Goal: Use online tool/utility: Utilize a website feature to perform a specific function

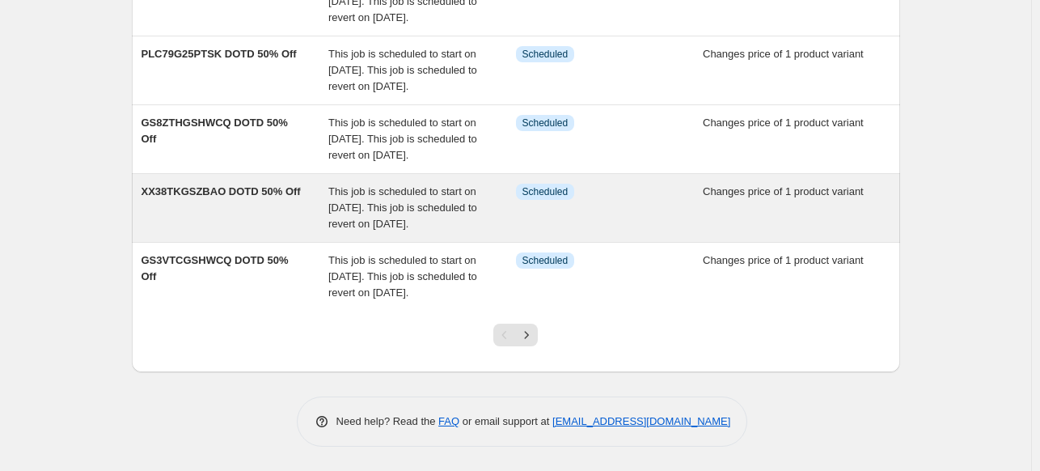
scroll to position [566, 0]
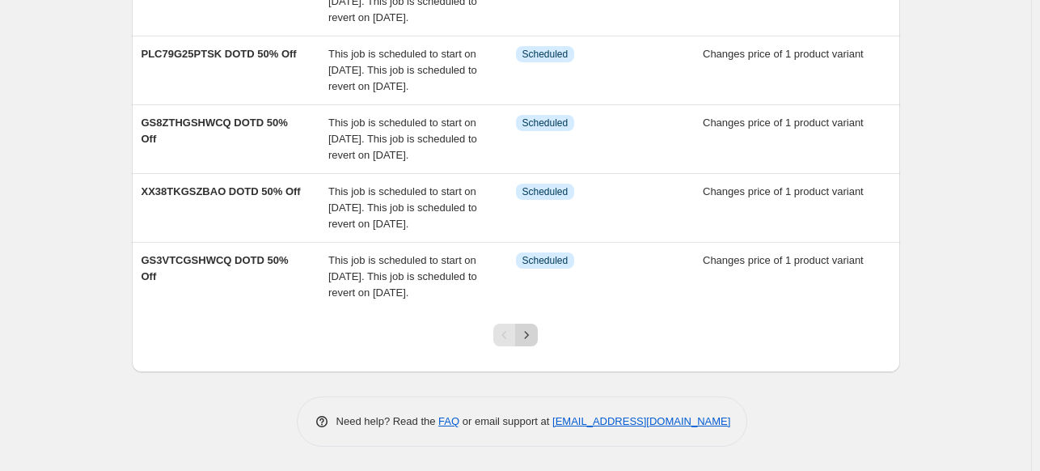
click at [527, 343] on icon "Next" at bounding box center [526, 335] width 16 height 16
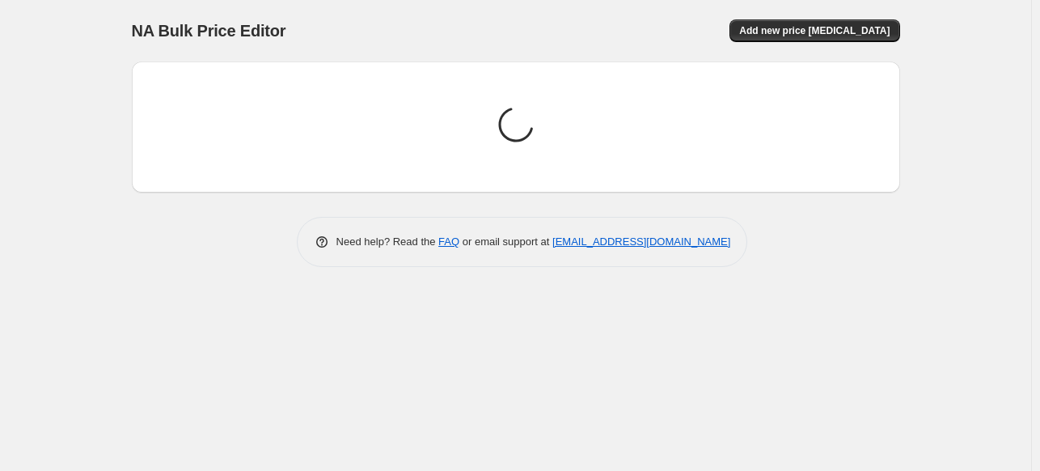
scroll to position [0, 0]
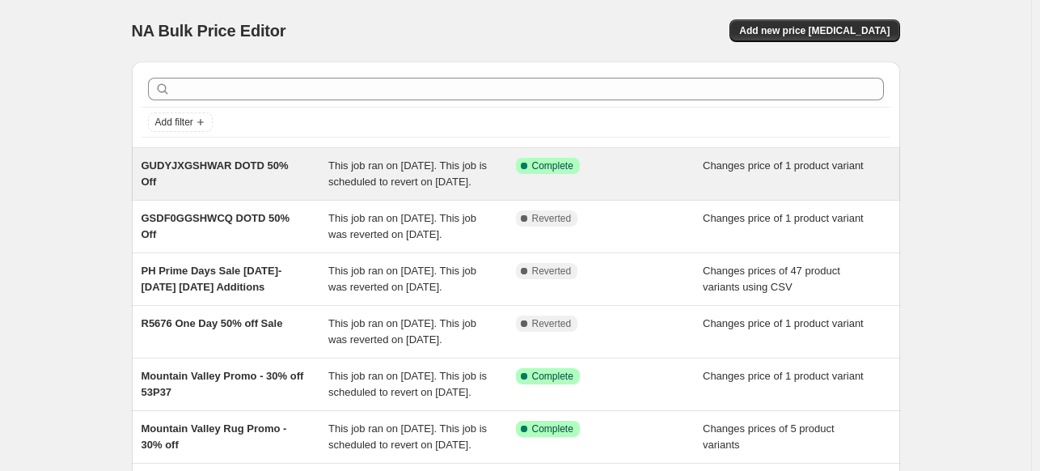
click at [175, 167] on span "GUDYJXGSHWAR DOTD 50% Off" at bounding box center [215, 173] width 147 height 28
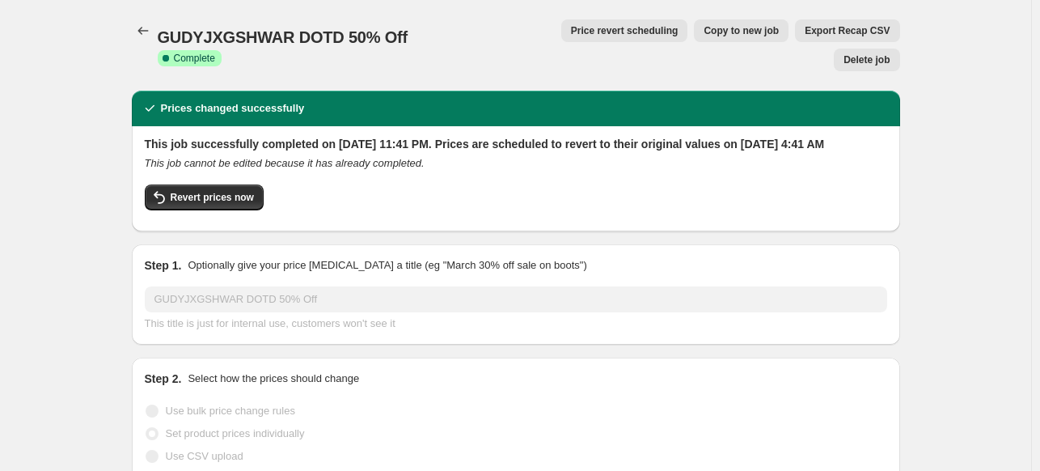
click at [210, 30] on span "GUDYJXGSHWAR DOTD 50% Off" at bounding box center [283, 37] width 250 height 18
copy span "GUDYJXGSHWAR"
click at [147, 28] on icon "Price change jobs" at bounding box center [143, 31] width 16 height 16
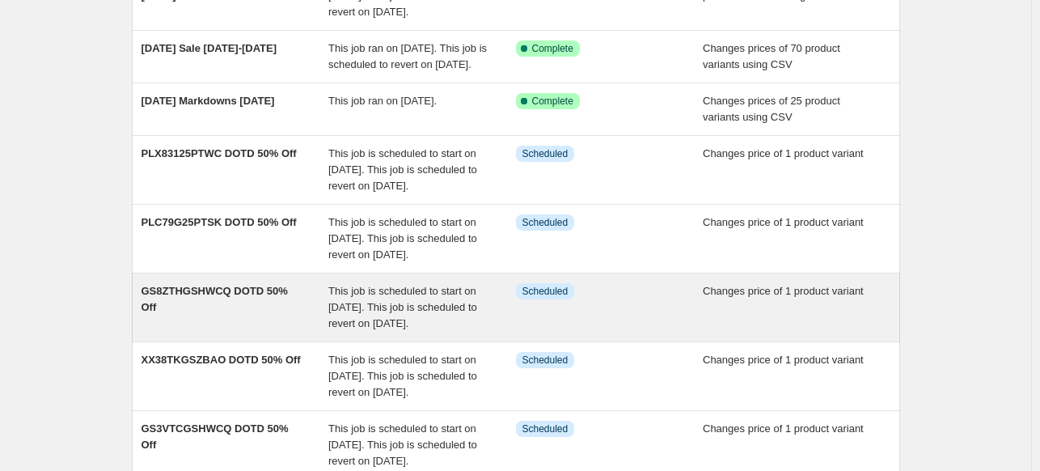
scroll to position [634, 0]
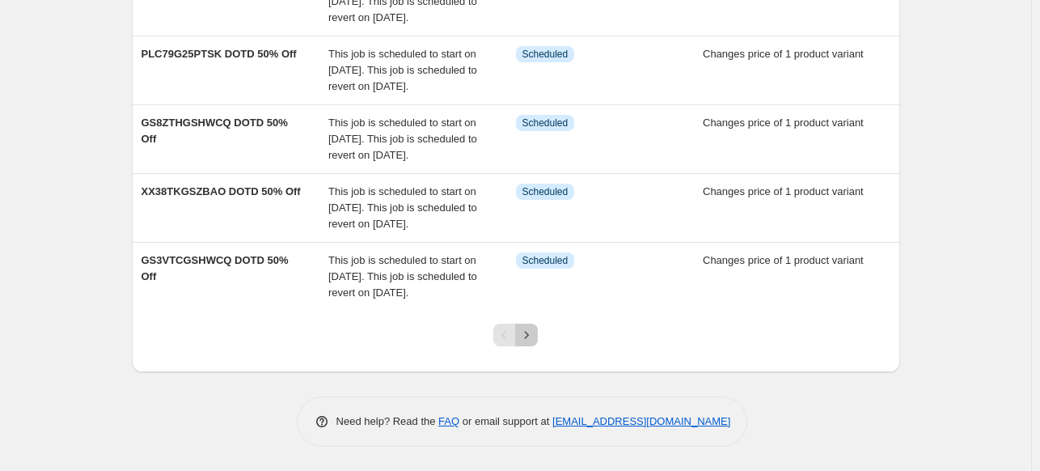
click at [530, 330] on icon "Next" at bounding box center [526, 335] width 16 height 16
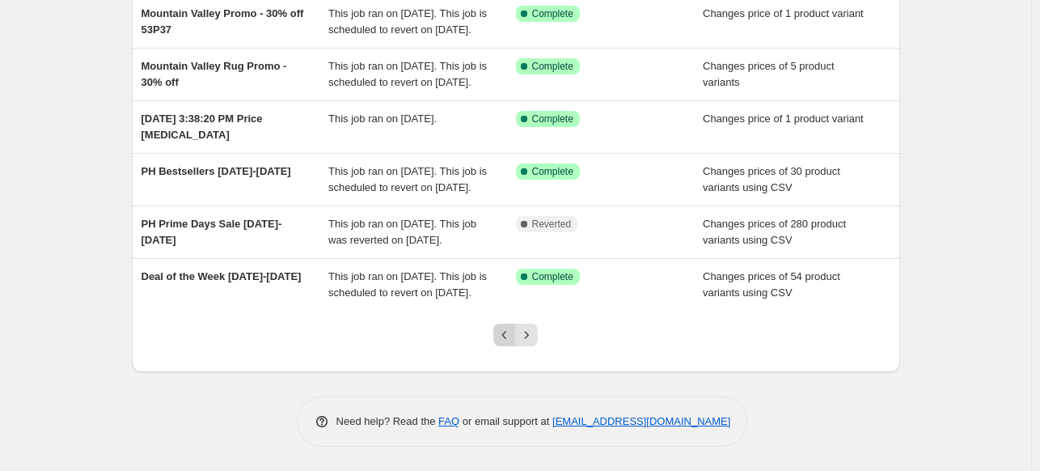
scroll to position [505, 0]
click at [504, 329] on icon "Previous" at bounding box center [505, 335] width 16 height 16
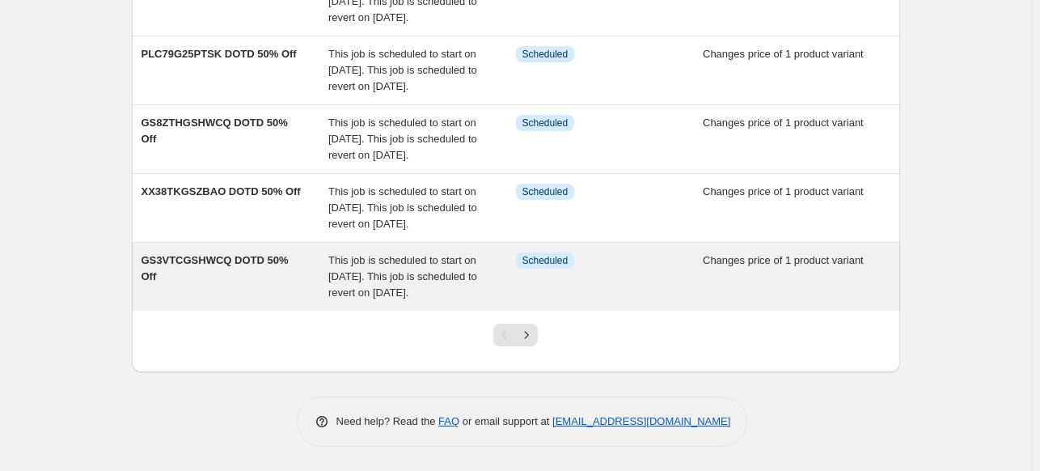
scroll to position [634, 0]
click at [554, 254] on span "Scheduled" at bounding box center [545, 260] width 46 height 13
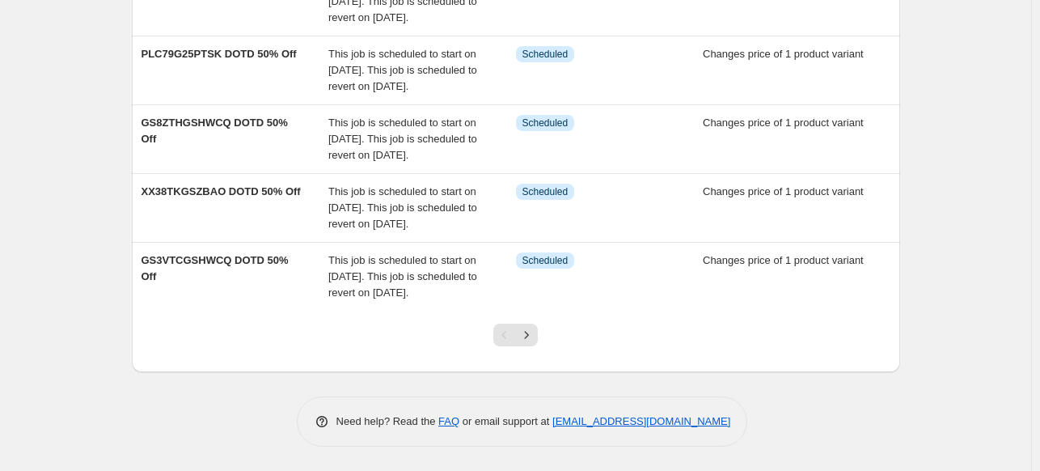
scroll to position [634, 0]
click at [531, 332] on icon "Next" at bounding box center [526, 335] width 16 height 16
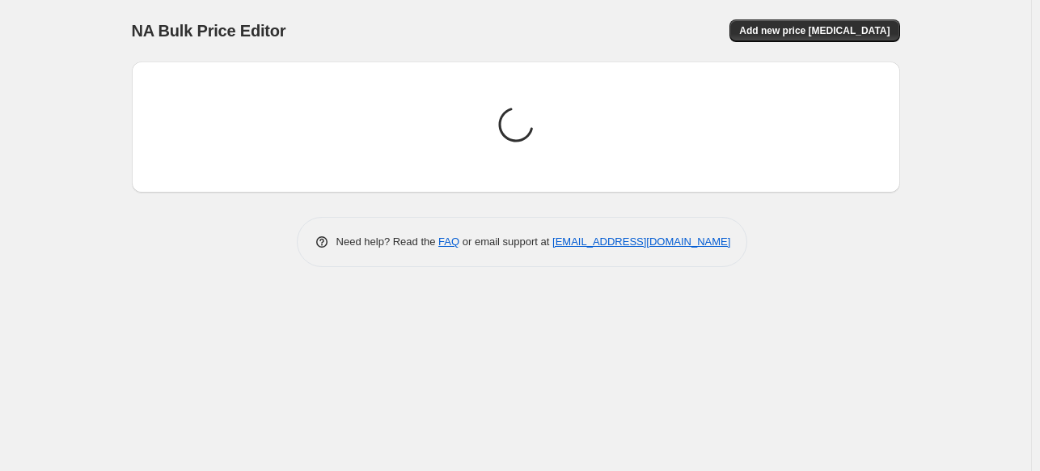
scroll to position [0, 0]
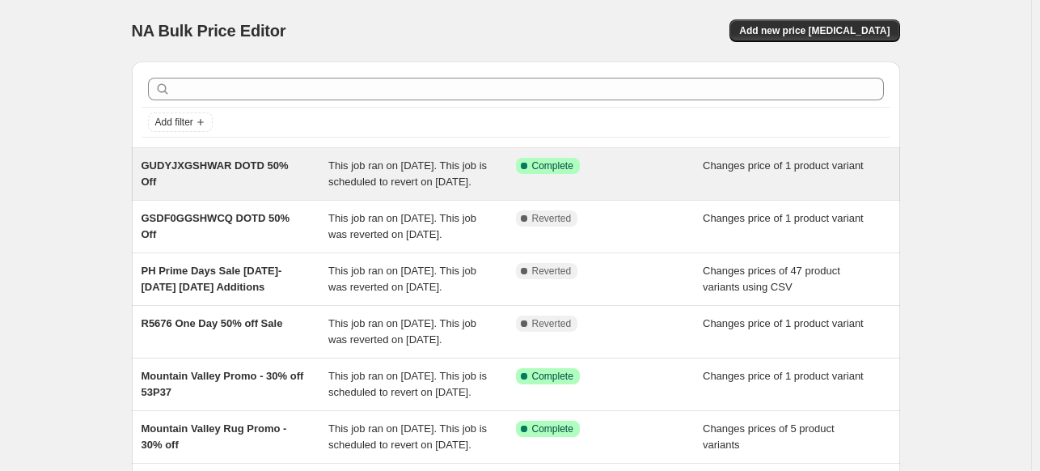
click at [443, 171] on span "This job ran on [DATE]. This job is scheduled to revert on [DATE]." at bounding box center [407, 173] width 159 height 28
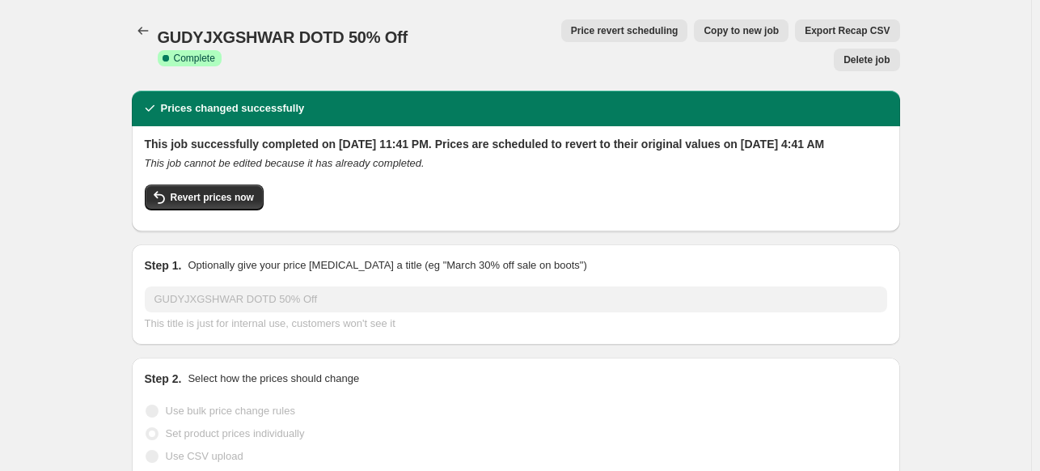
click at [704, 27] on span "Copy to new job" at bounding box center [741, 30] width 75 height 13
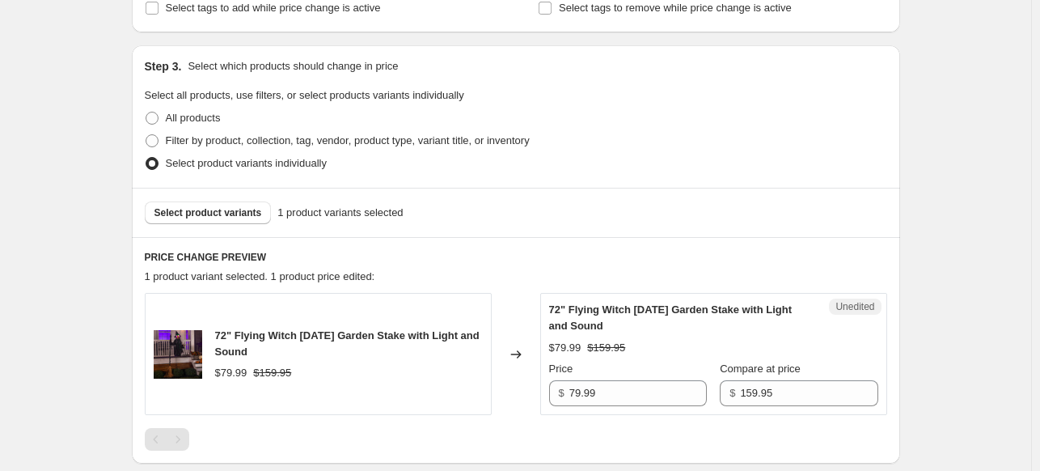
scroll to position [543, 0]
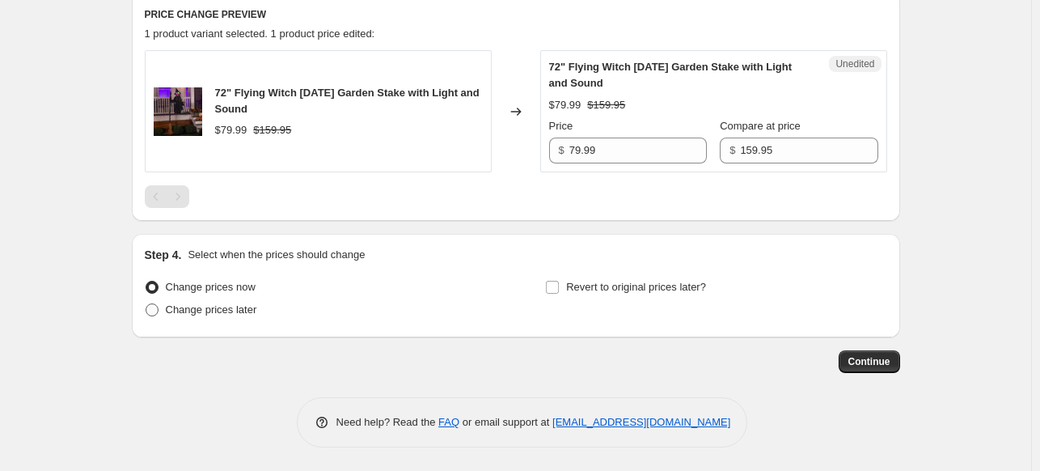
click at [154, 309] on span at bounding box center [152, 309] width 13 height 13
click at [146, 304] on input "Change prices later" at bounding box center [146, 303] width 1 height 1
radio input "true"
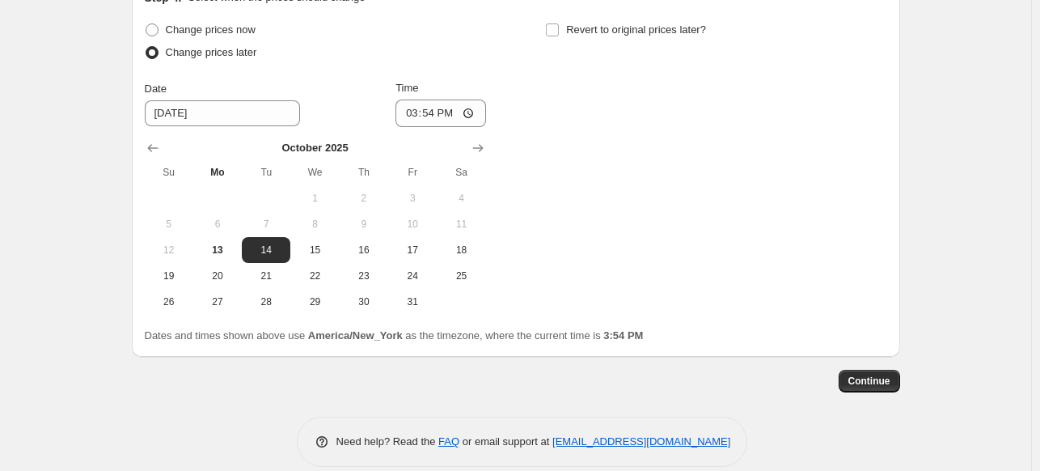
scroll to position [809, 0]
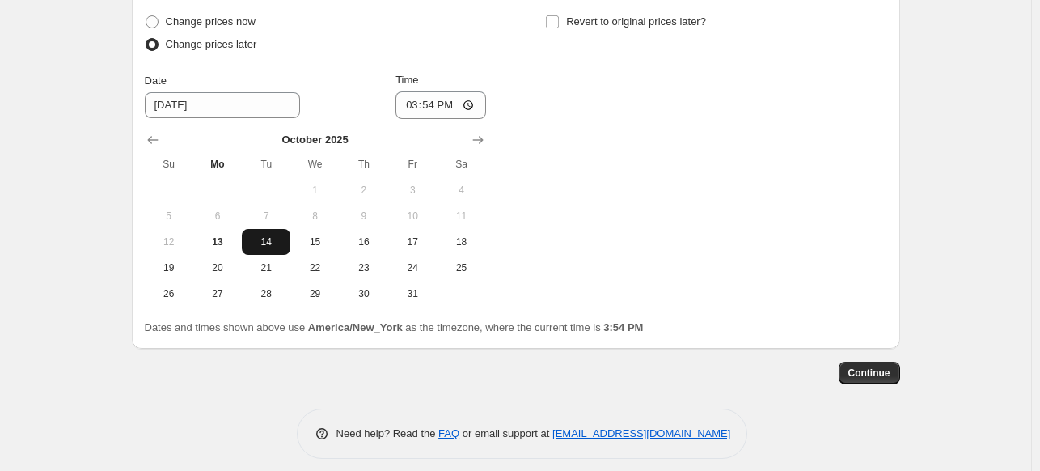
click at [267, 247] on span "14" at bounding box center [266, 241] width 36 height 13
click at [230, 242] on span "13" at bounding box center [218, 241] width 36 height 13
type input "[DATE]"
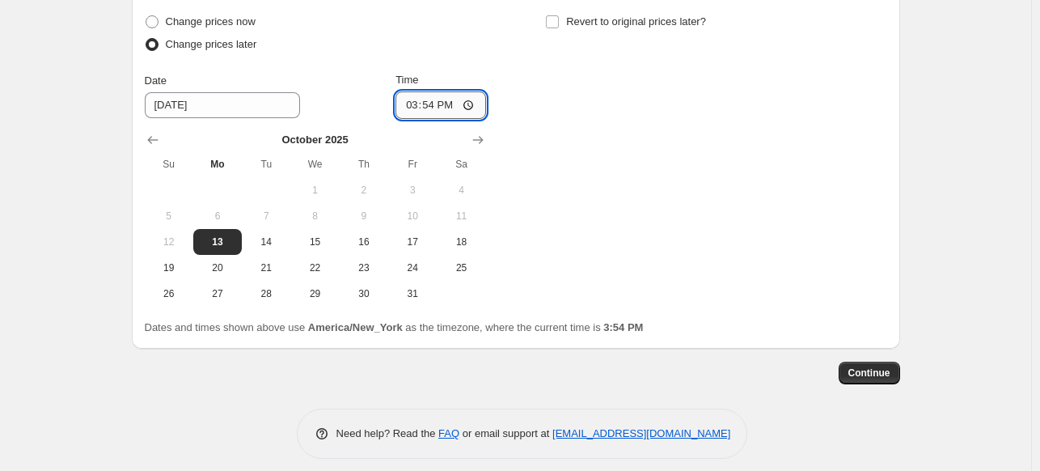
click at [472, 105] on input "15:54" at bounding box center [440, 104] width 91 height 27
type input "17:54"
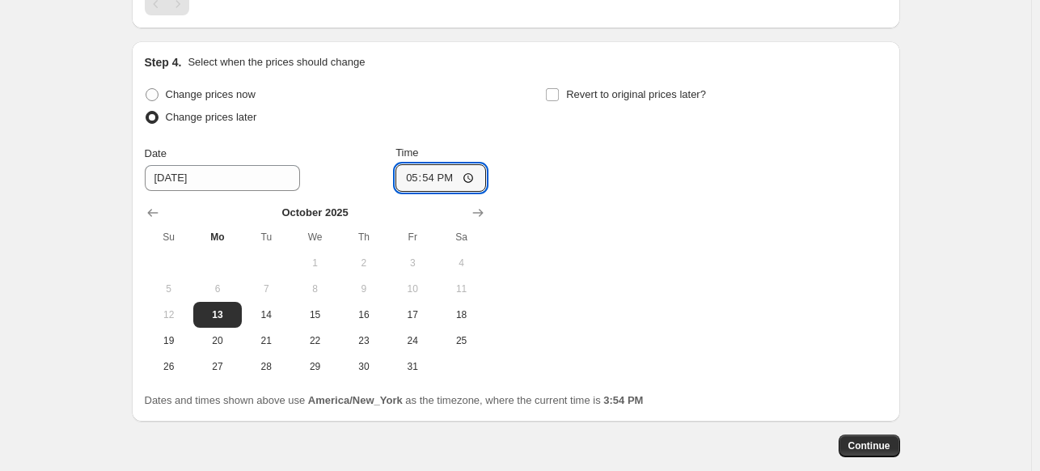
scroll to position [728, 0]
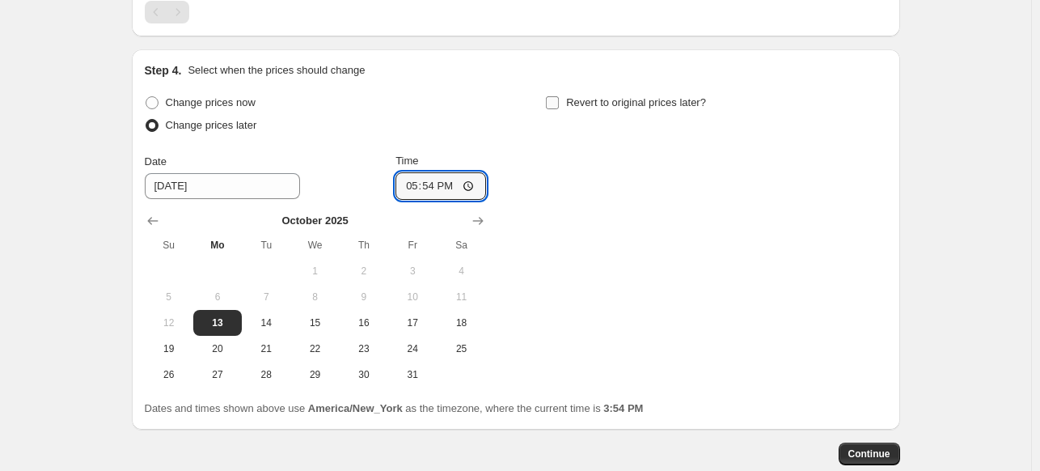
click at [559, 107] on input "Revert to original prices later?" at bounding box center [552, 102] width 13 height 13
checkbox input "true"
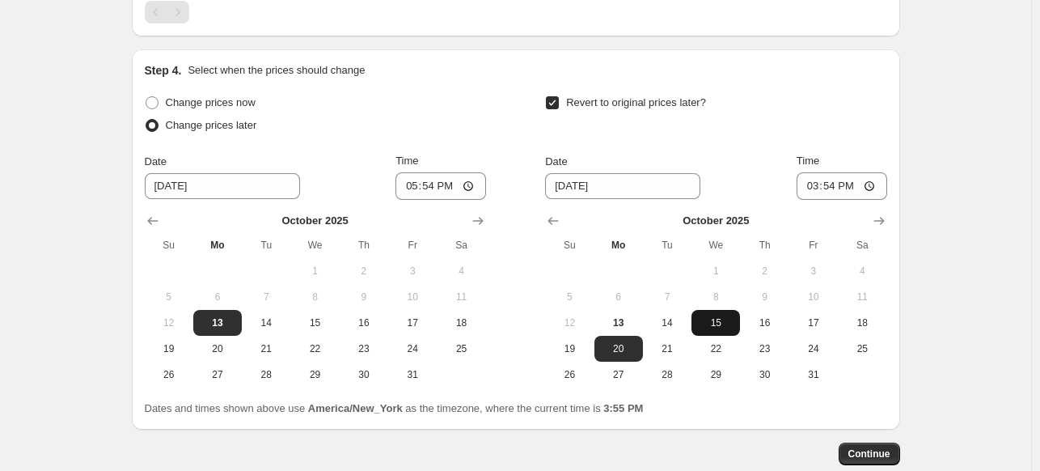
click at [717, 323] on span "15" at bounding box center [716, 322] width 36 height 13
type input "[DATE]"
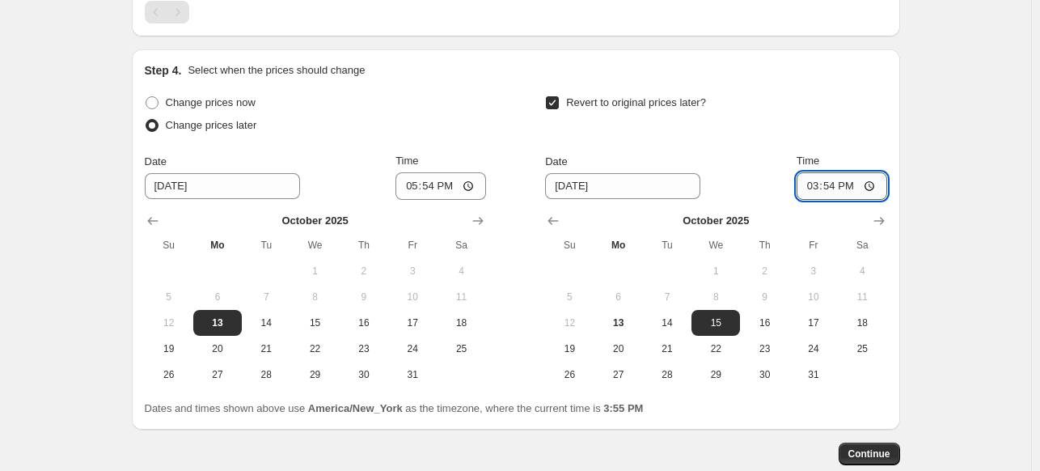
click at [873, 185] on input "15:54" at bounding box center [842, 185] width 91 height 27
type input "03:54"
click at [822, 135] on div "Revert to original prices later?" at bounding box center [715, 115] width 341 height 49
click at [876, 450] on span "Continue" at bounding box center [869, 453] width 42 height 13
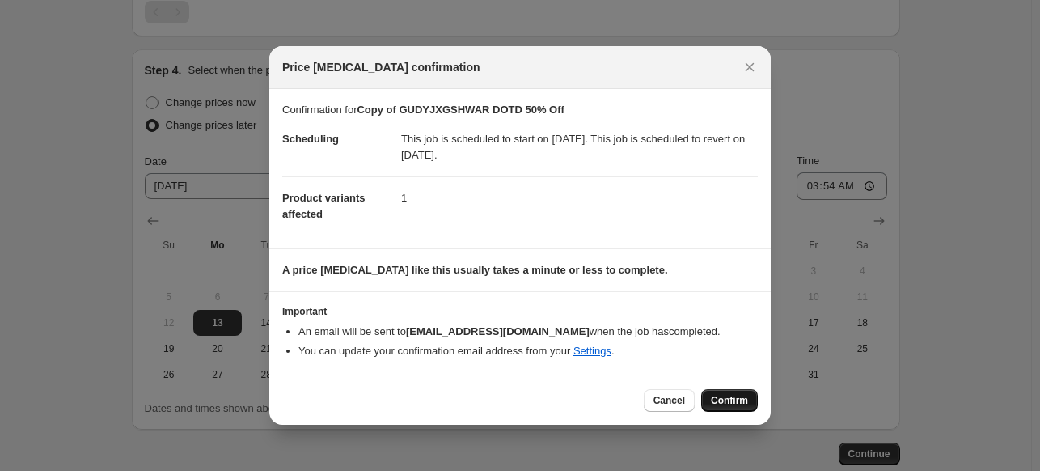
click at [731, 395] on span "Confirm" at bounding box center [729, 400] width 37 height 13
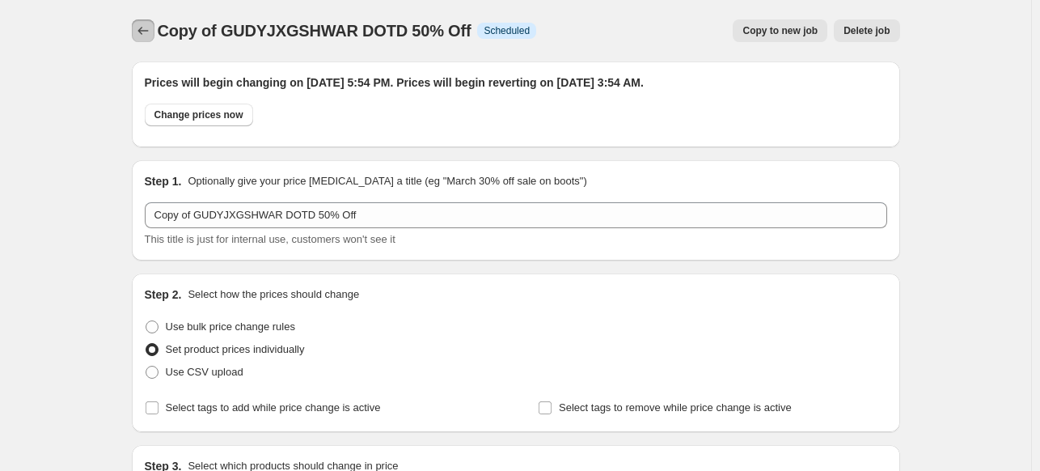
click at [149, 28] on icon "Price change jobs" at bounding box center [143, 31] width 16 height 16
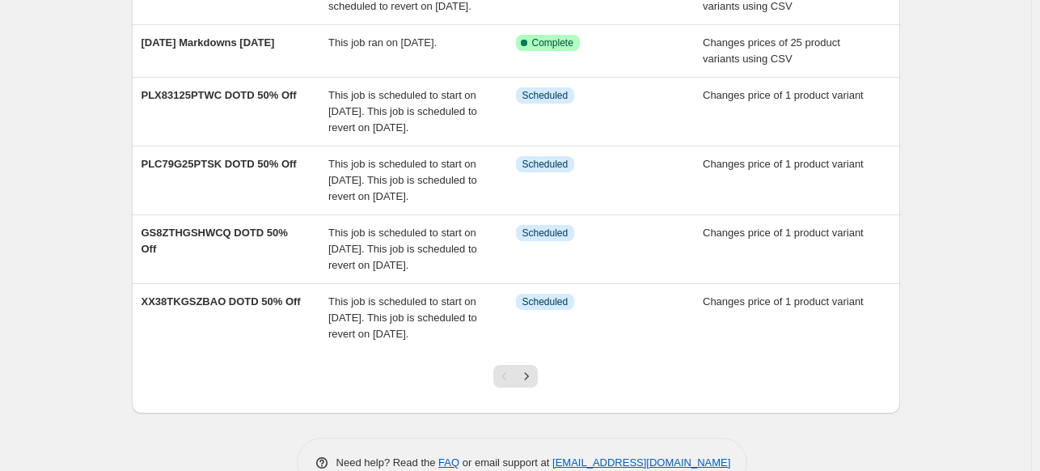
scroll to position [634, 0]
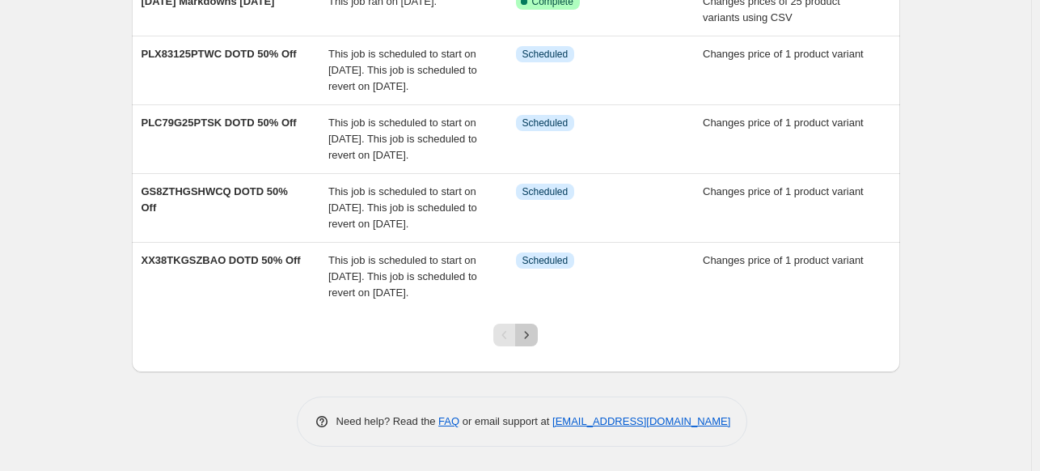
click at [532, 335] on icon "Next" at bounding box center [526, 335] width 16 height 16
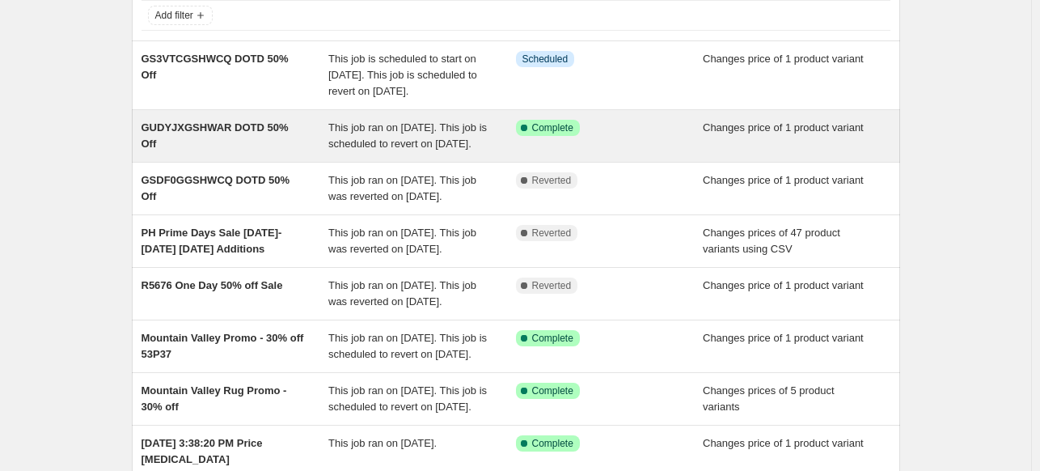
scroll to position [81, 0]
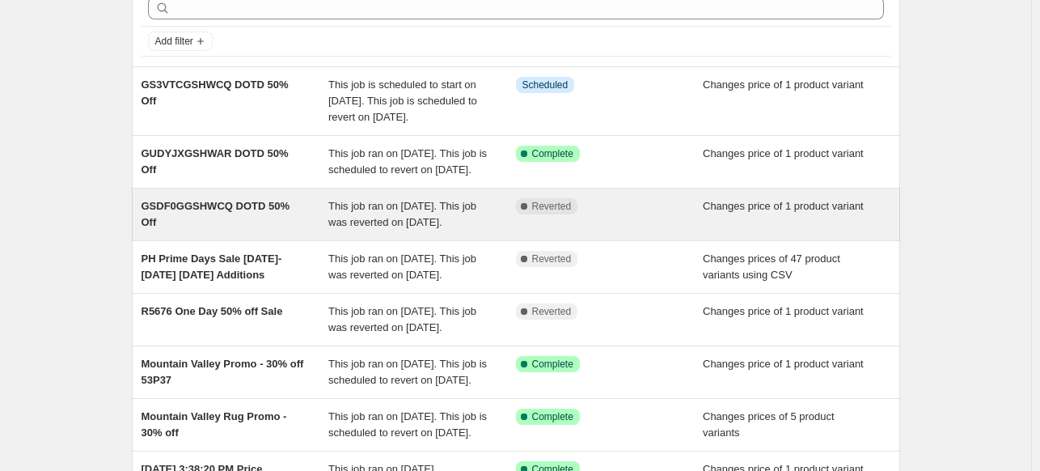
click at [594, 230] on div "Complete Reverted" at bounding box center [610, 214] width 188 height 32
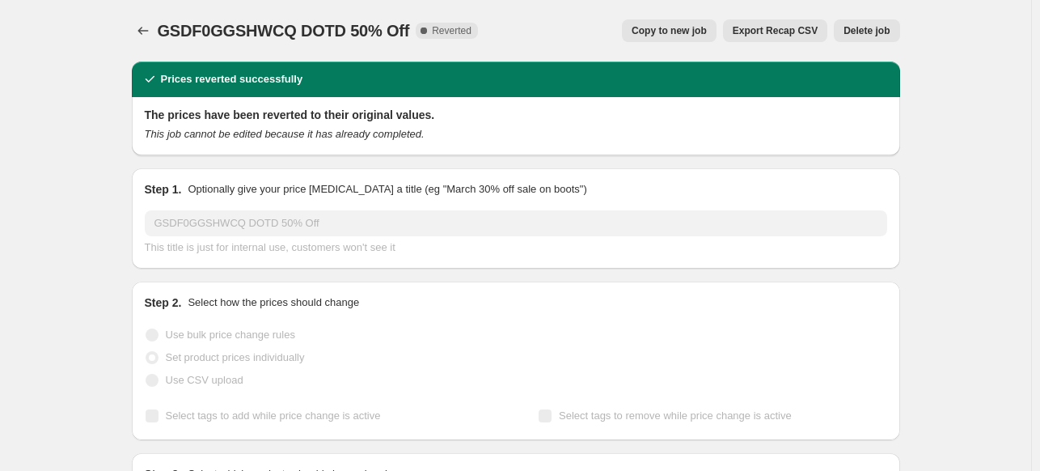
click at [692, 33] on span "Copy to new job" at bounding box center [669, 30] width 75 height 13
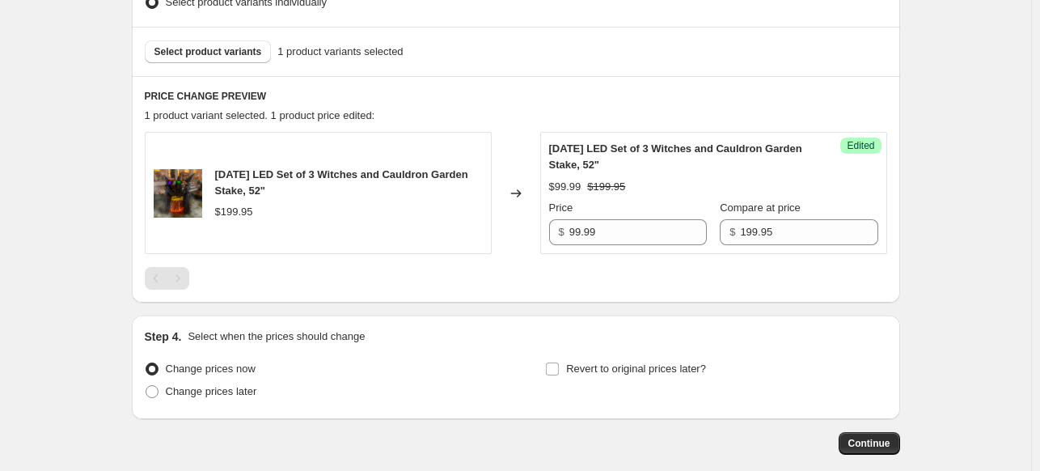
scroll to position [543, 0]
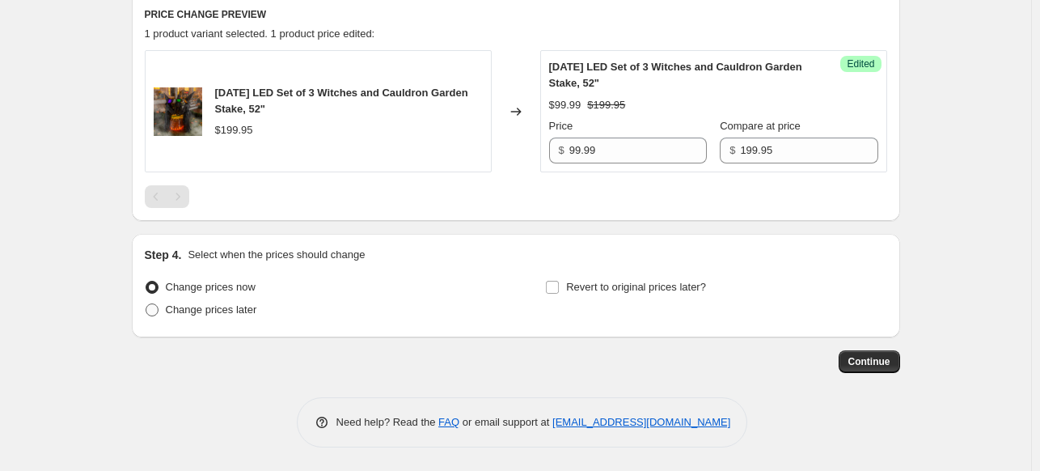
click at [154, 308] on span at bounding box center [152, 309] width 13 height 13
click at [146, 304] on input "Change prices later" at bounding box center [146, 303] width 1 height 1
radio input "true"
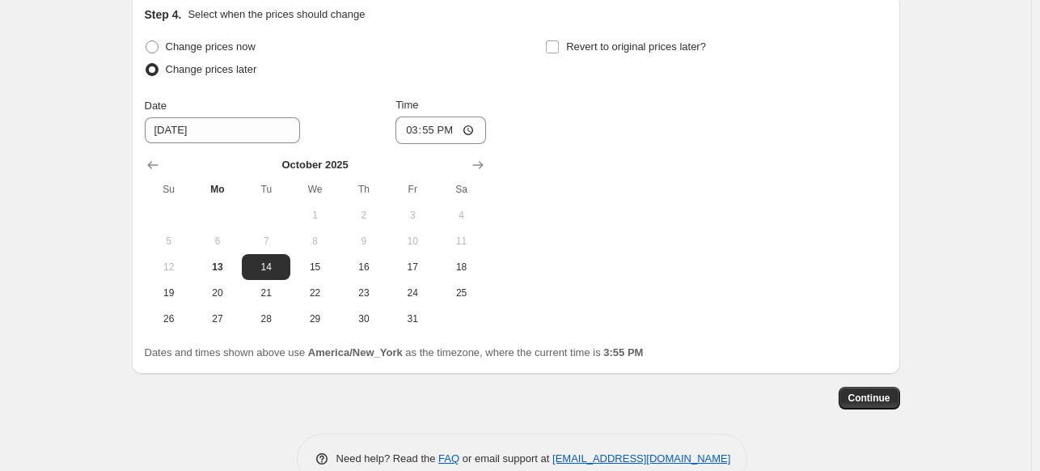
scroll to position [786, 0]
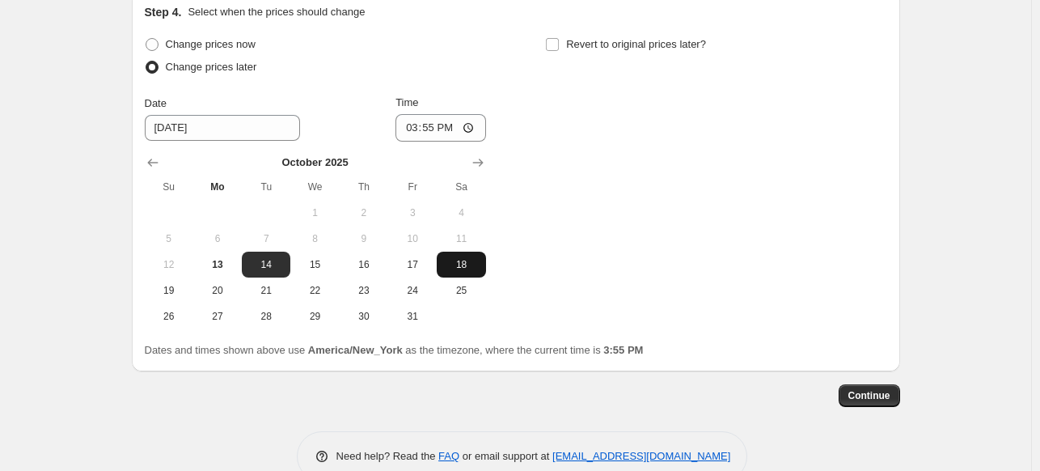
click at [467, 264] on span "18" at bounding box center [461, 264] width 36 height 13
type input "[DATE]"
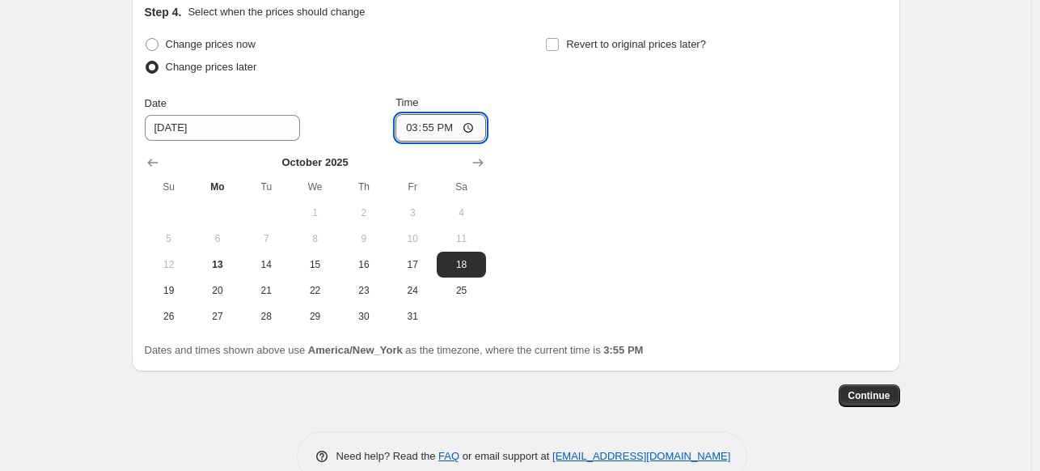
click at [472, 123] on input "15:55" at bounding box center [440, 127] width 91 height 27
click at [564, 88] on div "Change prices now Change prices later Date [DATE] Time 03:55 [DATE] Su Mo Tu We…" at bounding box center [516, 181] width 742 height 296
click at [473, 127] on input "03:55" at bounding box center [440, 127] width 91 height 27
type input "23:55"
click at [547, 67] on div "Change prices now Change prices later Date [DATE] Time 23:55 [DATE] Su Mo Tu We…" at bounding box center [516, 181] width 742 height 296
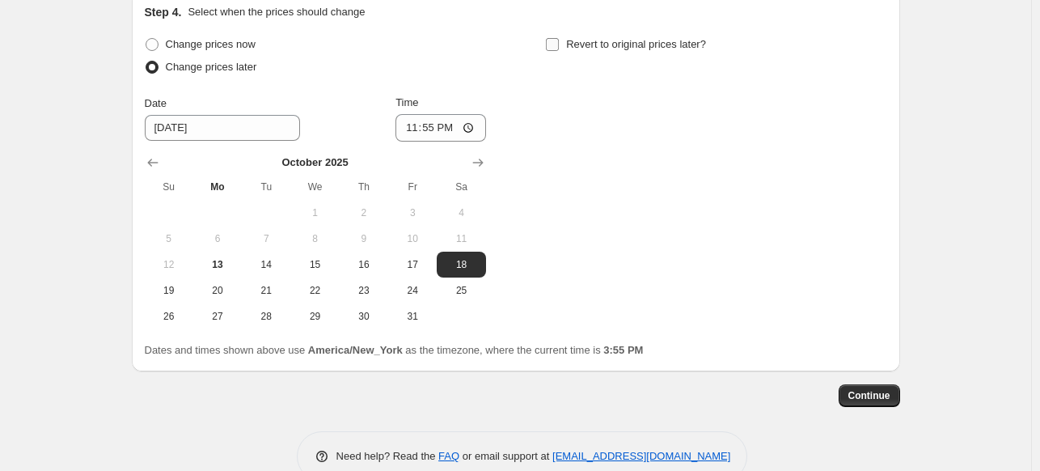
click at [557, 43] on input "Revert to original prices later?" at bounding box center [552, 44] width 13 height 13
checkbox input "true"
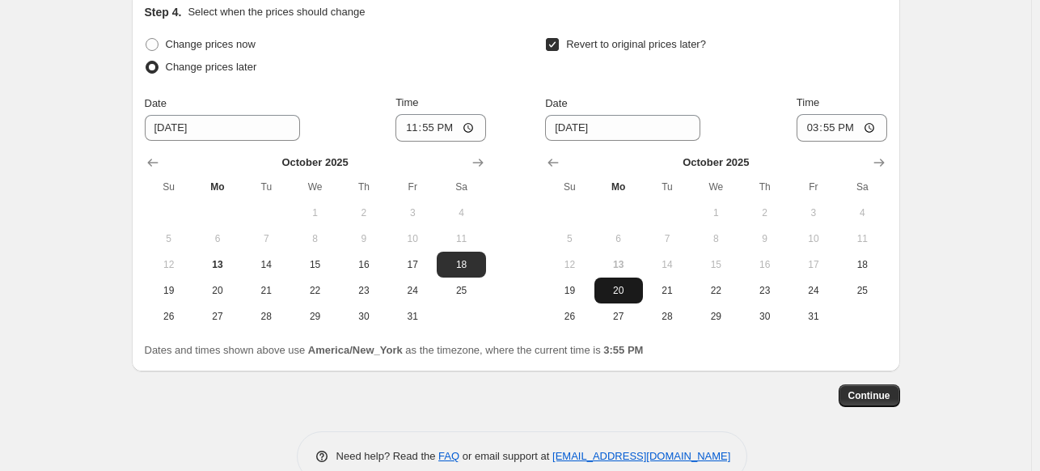
click at [621, 291] on span "20" at bounding box center [619, 290] width 36 height 13
click at [870, 126] on input "15:55" at bounding box center [842, 127] width 91 height 27
type input "03:55"
click at [858, 70] on div "Revert to original prices later?" at bounding box center [715, 57] width 341 height 49
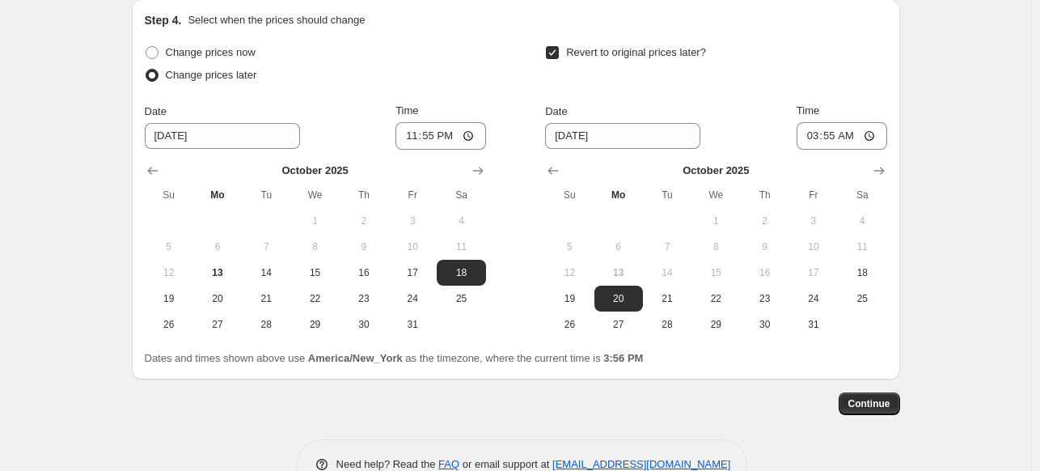
scroll to position [819, 0]
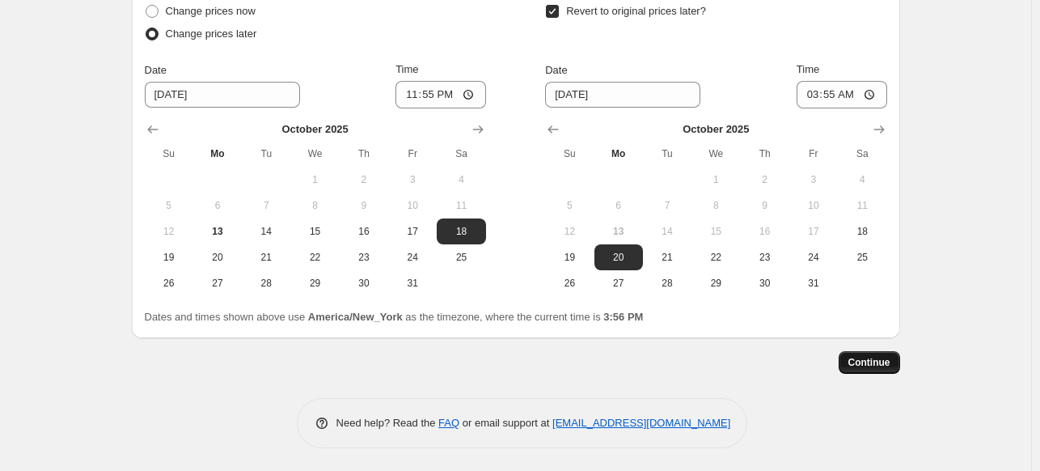
click at [874, 357] on span "Continue" at bounding box center [869, 362] width 42 height 13
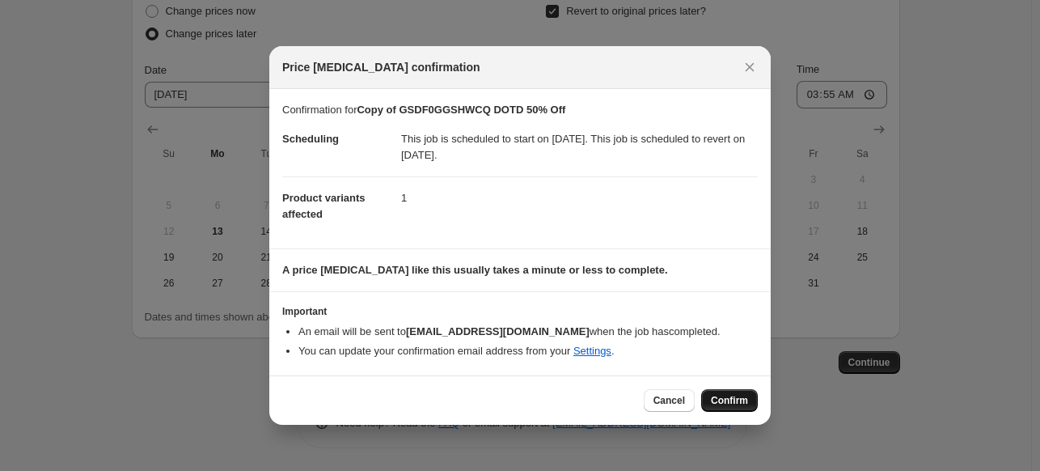
click at [725, 399] on span "Confirm" at bounding box center [729, 400] width 37 height 13
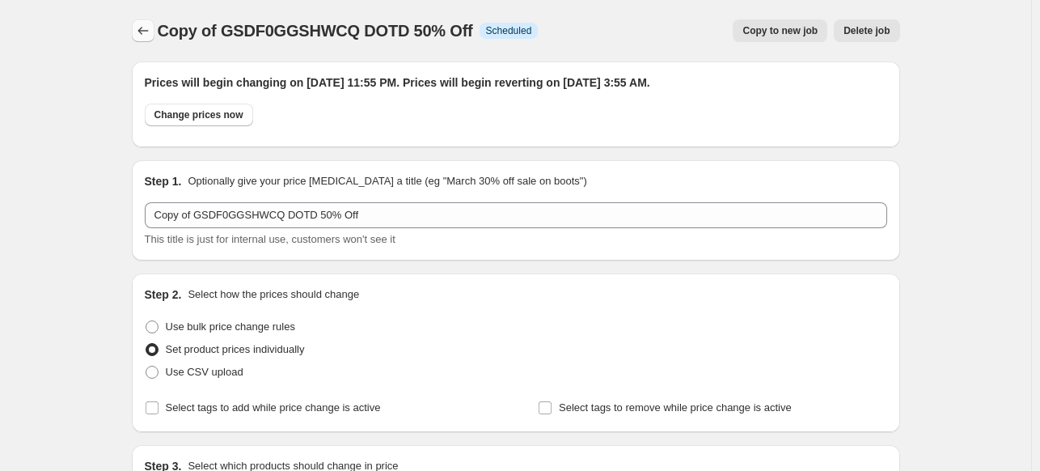
click at [151, 32] on icon "Price change jobs" at bounding box center [143, 31] width 16 height 16
